Goal: Transaction & Acquisition: Purchase product/service

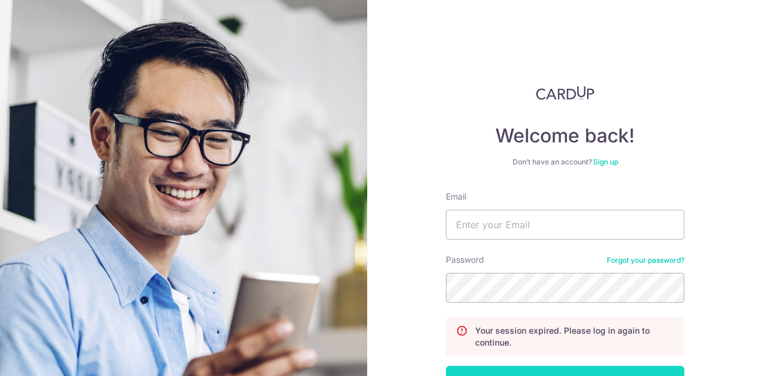
scroll to position [85, 0]
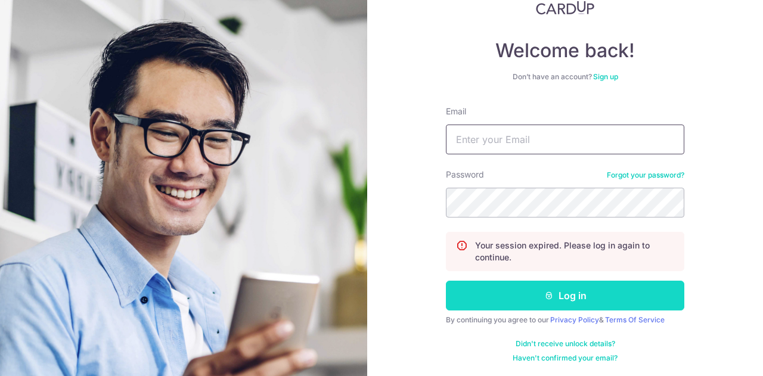
type input "nazimah_ramdzan@hotmail.com"
click at [532, 301] on button "Log in" at bounding box center [565, 296] width 238 height 30
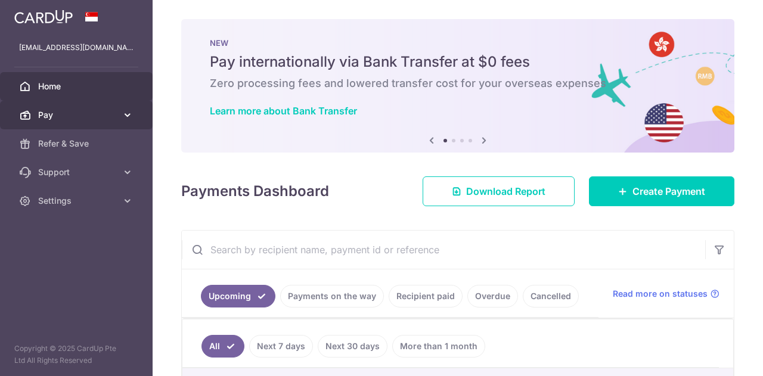
click at [66, 118] on span "Pay" at bounding box center [77, 115] width 79 height 12
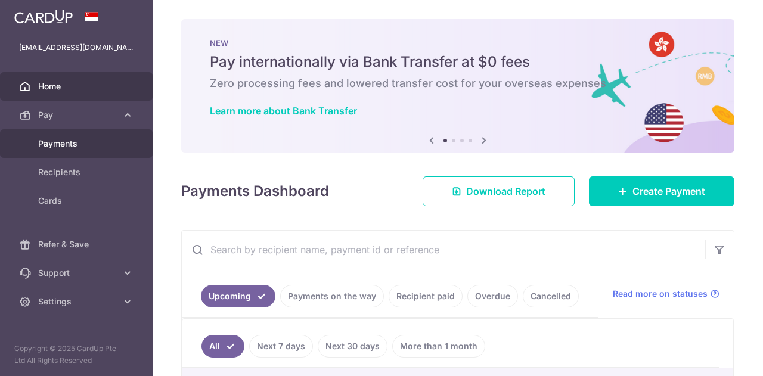
click at [62, 141] on span "Payments" at bounding box center [77, 144] width 79 height 12
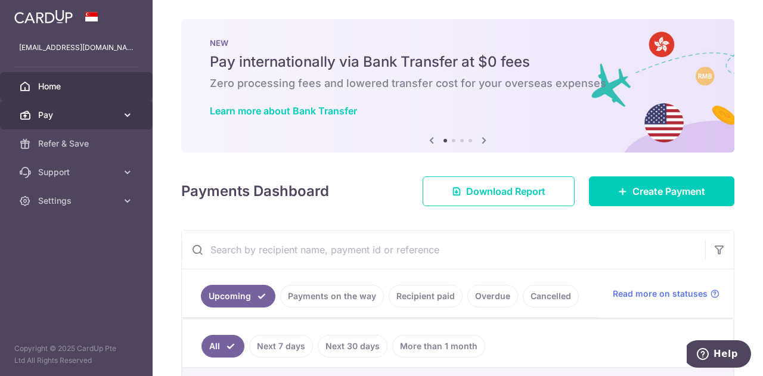
click at [57, 115] on span "Pay" at bounding box center [77, 115] width 79 height 12
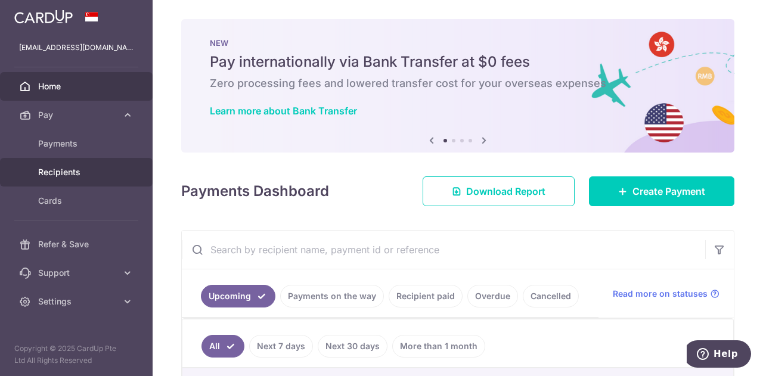
click at [74, 175] on span "Recipients" at bounding box center [77, 172] width 79 height 12
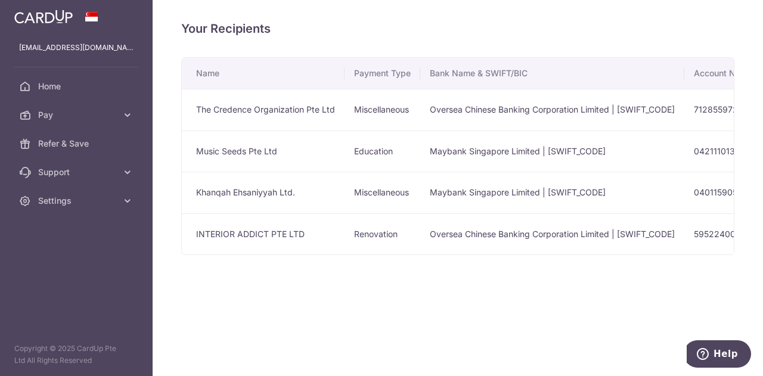
click at [516, 146] on td "Maybank Singapore Limited | MBBESGS2XXX" at bounding box center [552, 152] width 264 height 42
click at [266, 156] on td "Music Seeds Pte Ltd" at bounding box center [263, 152] width 163 height 42
click at [255, 152] on td "Music Seeds Pte Ltd" at bounding box center [263, 152] width 163 height 42
click at [75, 112] on span "Pay" at bounding box center [77, 115] width 79 height 12
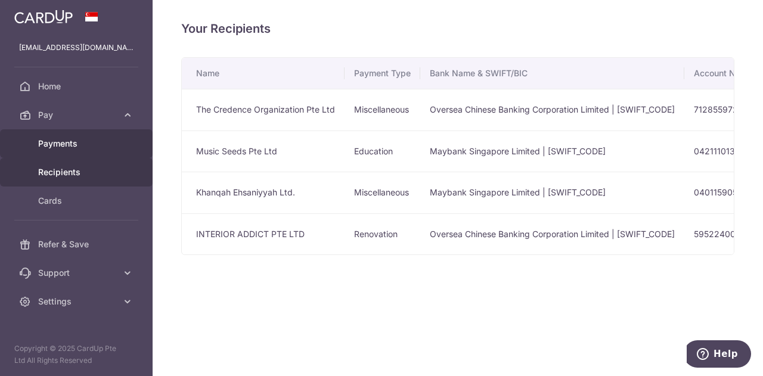
click at [74, 145] on span "Payments" at bounding box center [77, 144] width 79 height 12
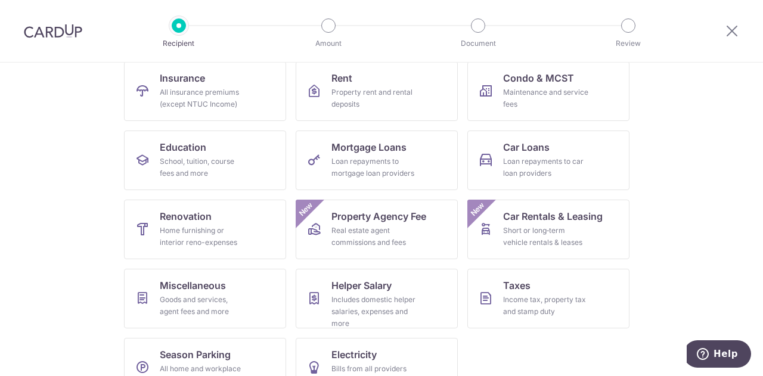
scroll to position [131, 0]
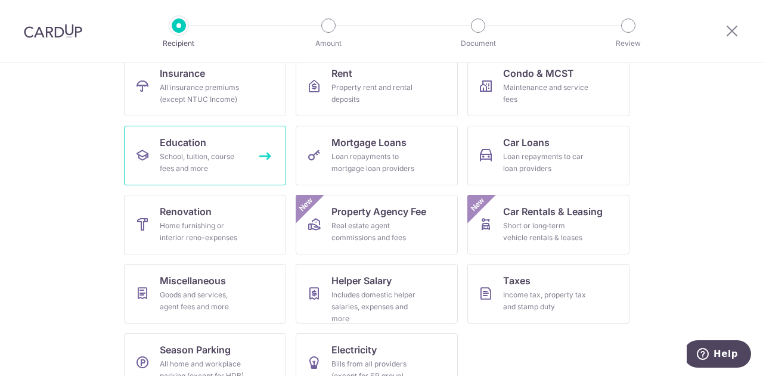
click at [191, 170] on div "School, tuition, course fees and more" at bounding box center [203, 163] width 86 height 24
click at [266, 154] on link "Education School, tuition, course fees and more" at bounding box center [205, 156] width 162 height 60
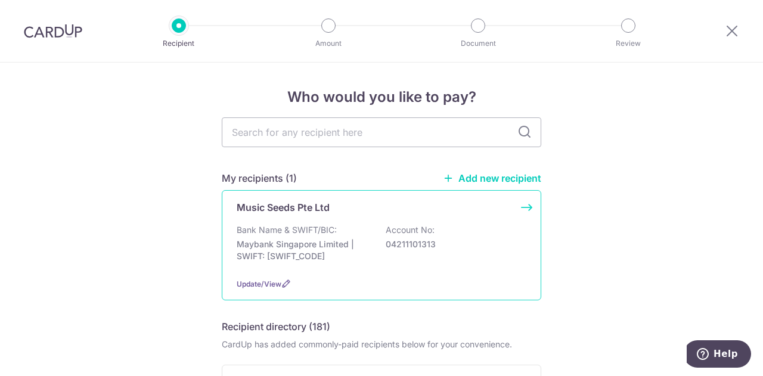
click at [315, 264] on div "Bank Name & SWIFT/BIC: Maybank Singapore Limited | SWIFT: [SWIFT_CODE] Account …" at bounding box center [382, 246] width 290 height 44
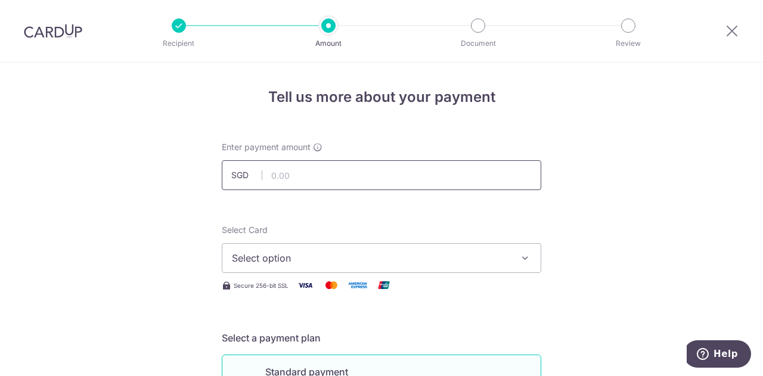
click at [292, 176] on input "text" at bounding box center [381, 175] width 319 height 30
type input "312.00"
click at [262, 256] on span "Select option" at bounding box center [371, 258] width 278 height 14
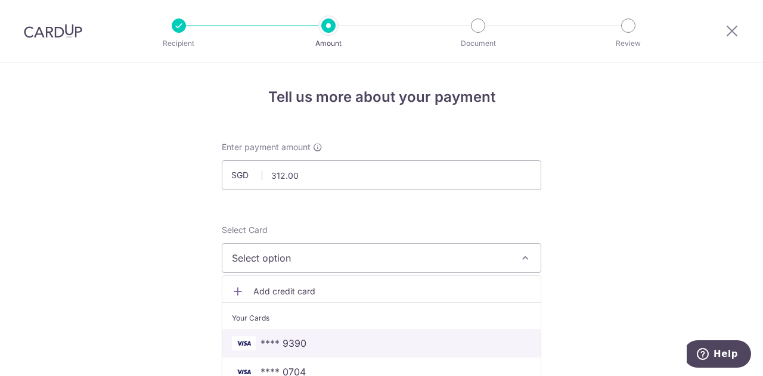
click at [285, 343] on span "**** 9390" at bounding box center [283, 343] width 46 height 14
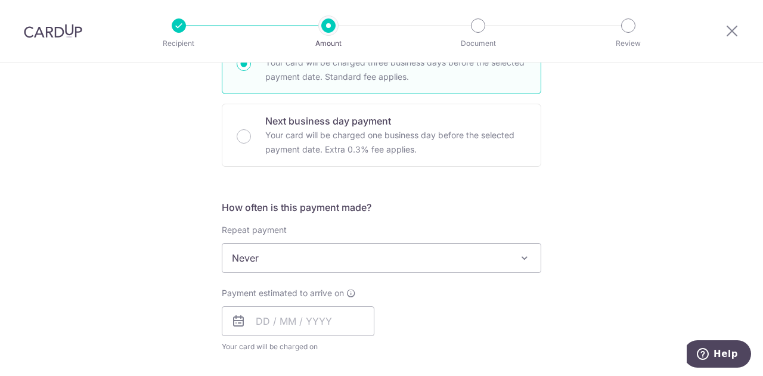
scroll to position [325, 0]
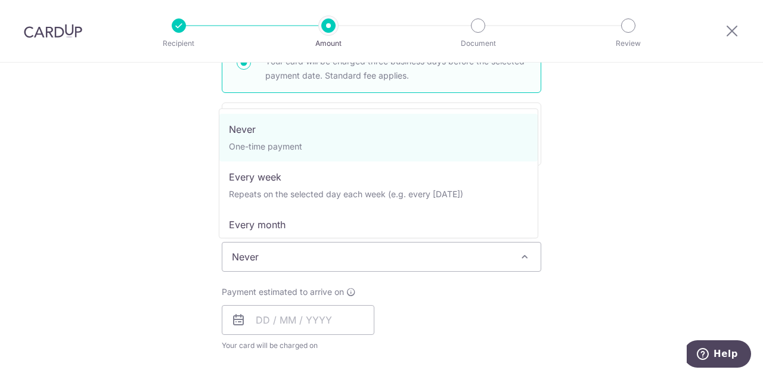
click at [284, 258] on span "Never" at bounding box center [381, 257] width 318 height 29
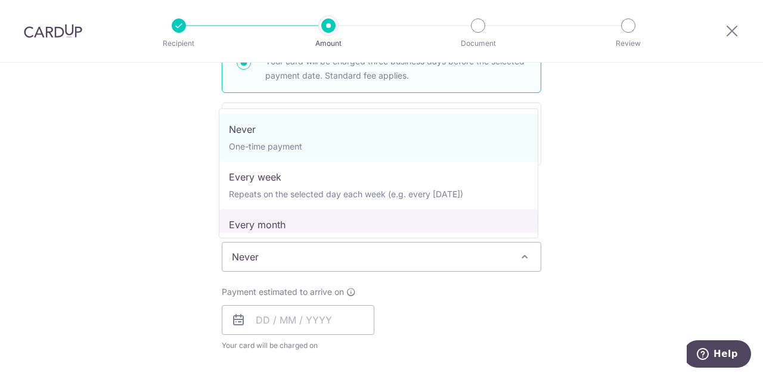
select select "3"
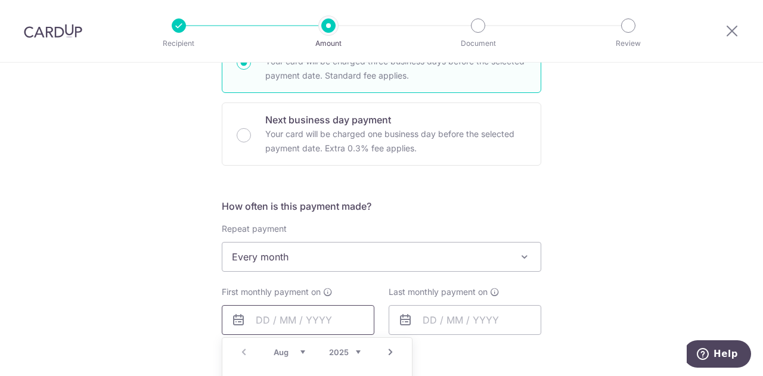
click at [303, 322] on input "text" at bounding box center [298, 320] width 153 height 30
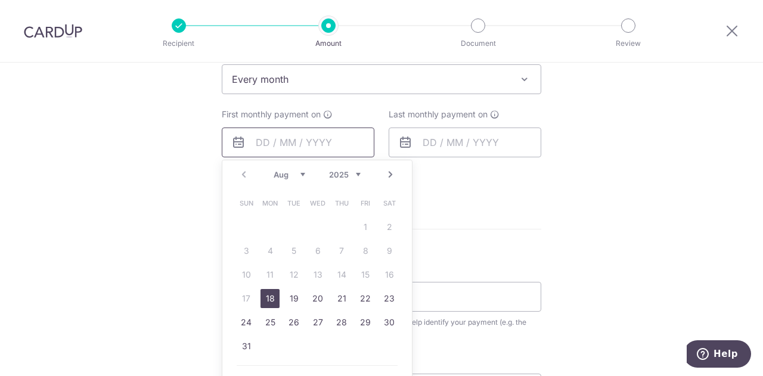
scroll to position [505, 0]
click at [241, 343] on link "31" at bounding box center [246, 343] width 19 height 19
type input "31/08/2025"
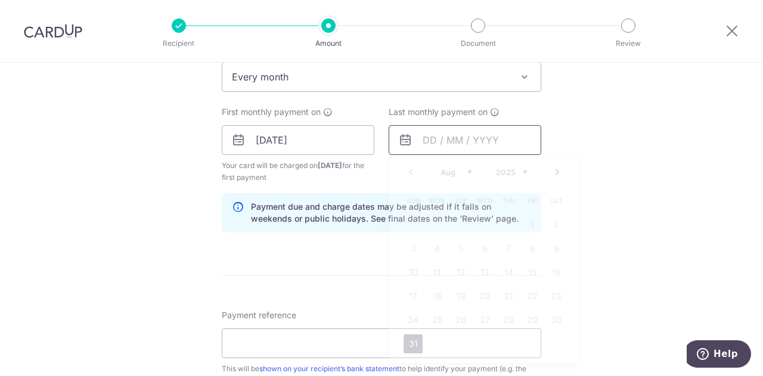
click at [466, 144] on input "text" at bounding box center [465, 140] width 153 height 30
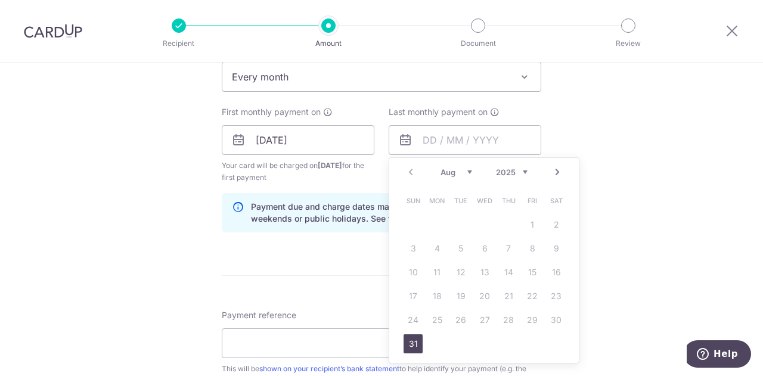
click at [553, 171] on link "Next" at bounding box center [557, 172] width 14 height 14
click at [409, 344] on link "30" at bounding box center [412, 343] width 19 height 19
type input "30/11/2025"
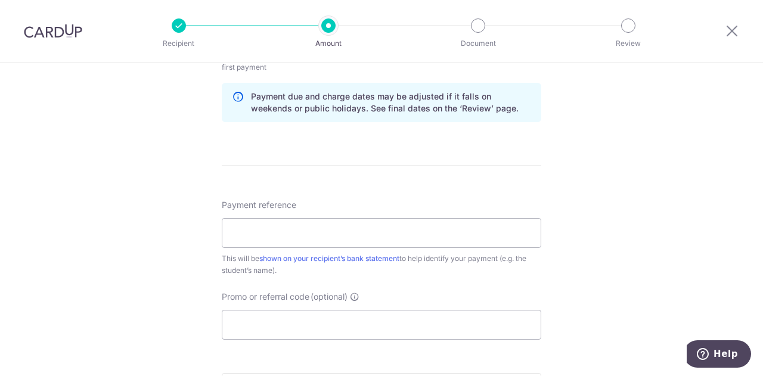
scroll to position [616, 0]
click at [293, 235] on input "Payment reference" at bounding box center [381, 233] width 319 height 30
drag, startPoint x: 287, startPoint y: 232, endPoint x: 359, endPoint y: 233, distance: 71.5
click at [359, 233] on input "nadine CG25-1227" at bounding box center [381, 233] width 319 height 30
type input "nadine CG25"
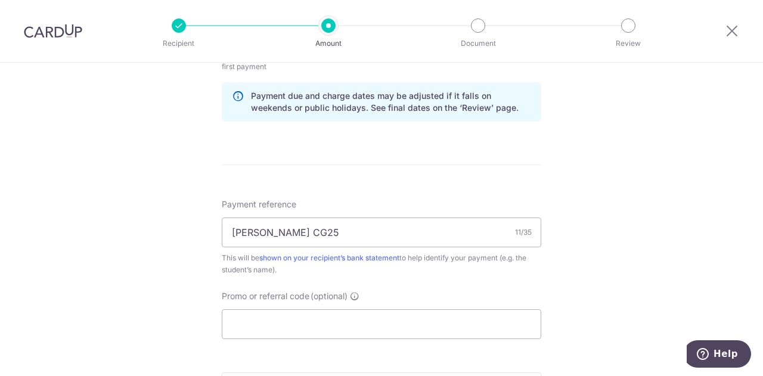
click at [163, 281] on div "Tell us more about your payment Enter payment amount SGD 312.00 312.00 Select C…" at bounding box center [381, 16] width 763 height 1139
click at [267, 325] on input "Promo or referral code (optional)" at bounding box center [381, 324] width 319 height 30
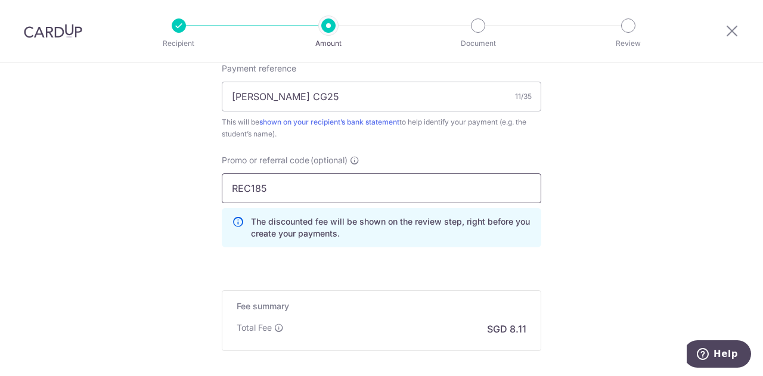
scroll to position [875, 0]
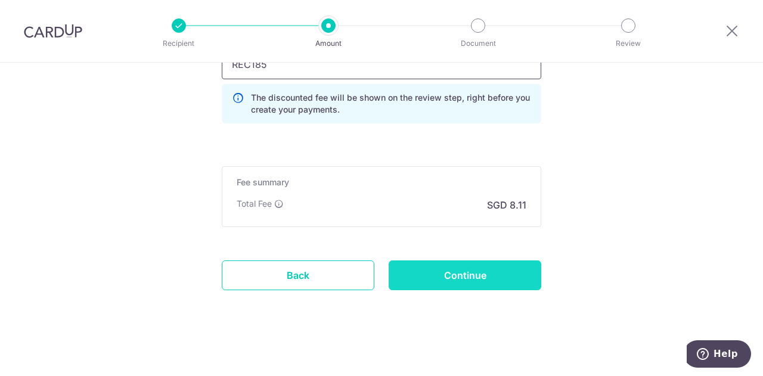
type input "REC185"
click at [441, 270] on input "Continue" at bounding box center [465, 275] width 153 height 30
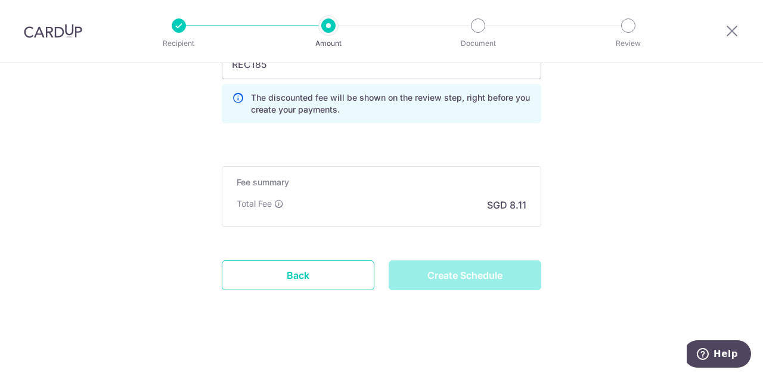
type input "Create Schedule"
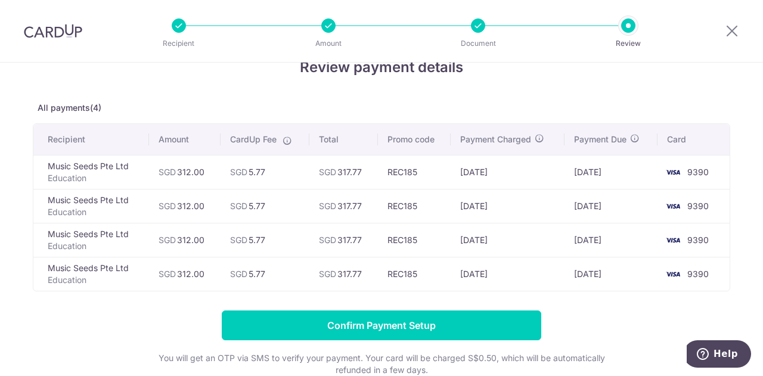
scroll to position [81, 0]
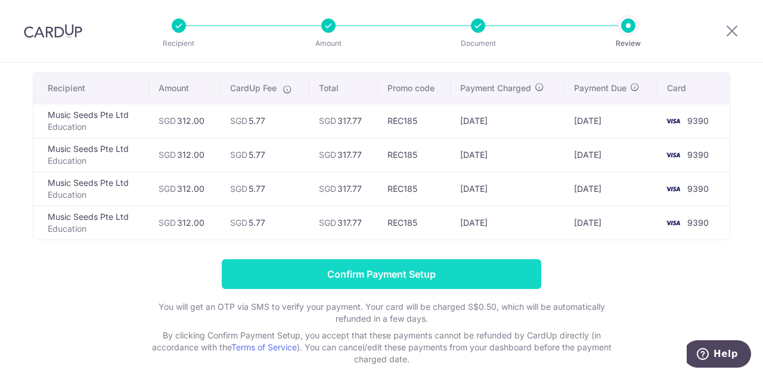
click at [366, 276] on input "Confirm Payment Setup" at bounding box center [381, 274] width 319 height 30
